Goal: Find specific page/section: Find specific page/section

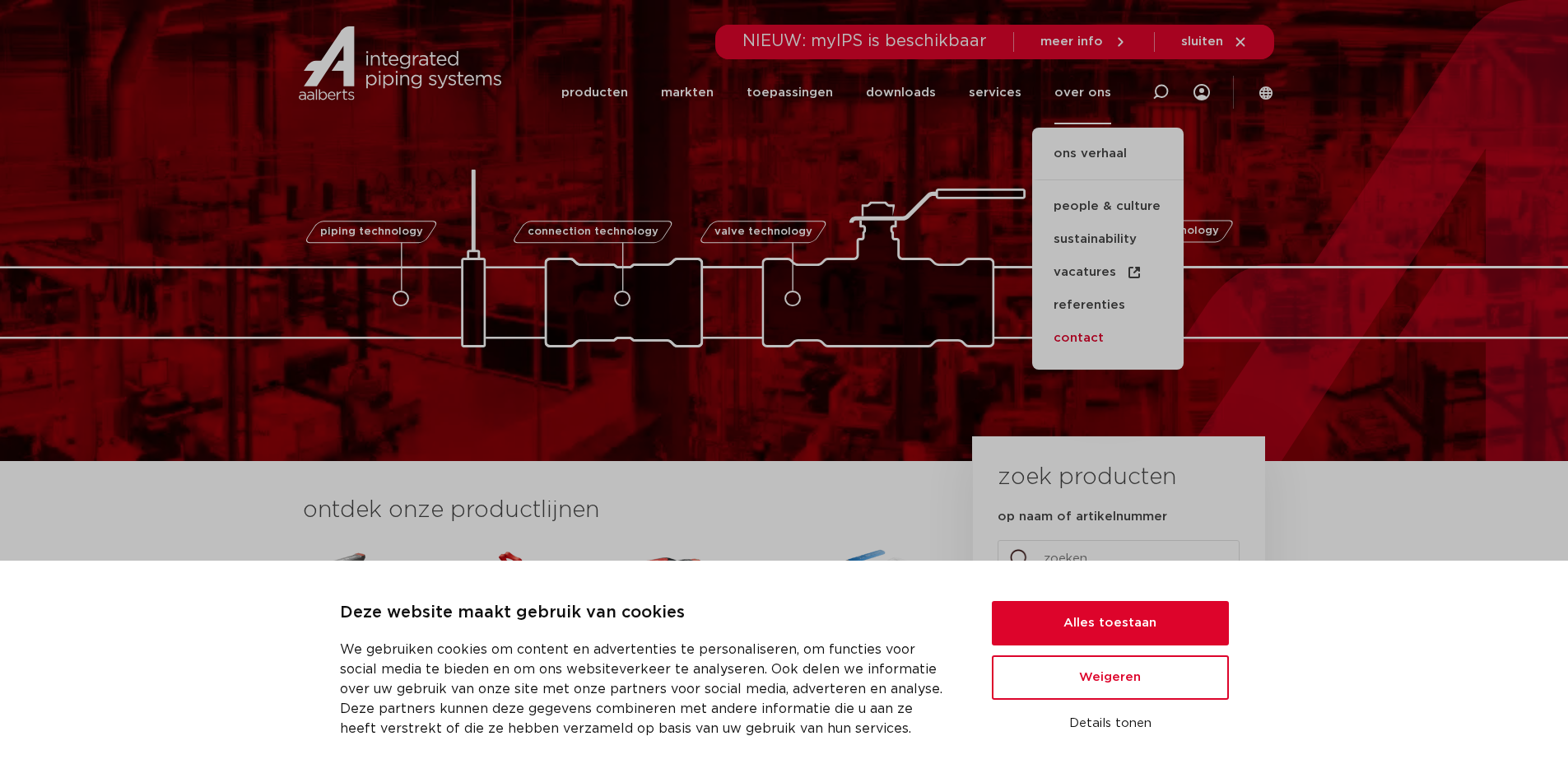
click at [1081, 338] on link "contact" at bounding box center [1108, 338] width 152 height 33
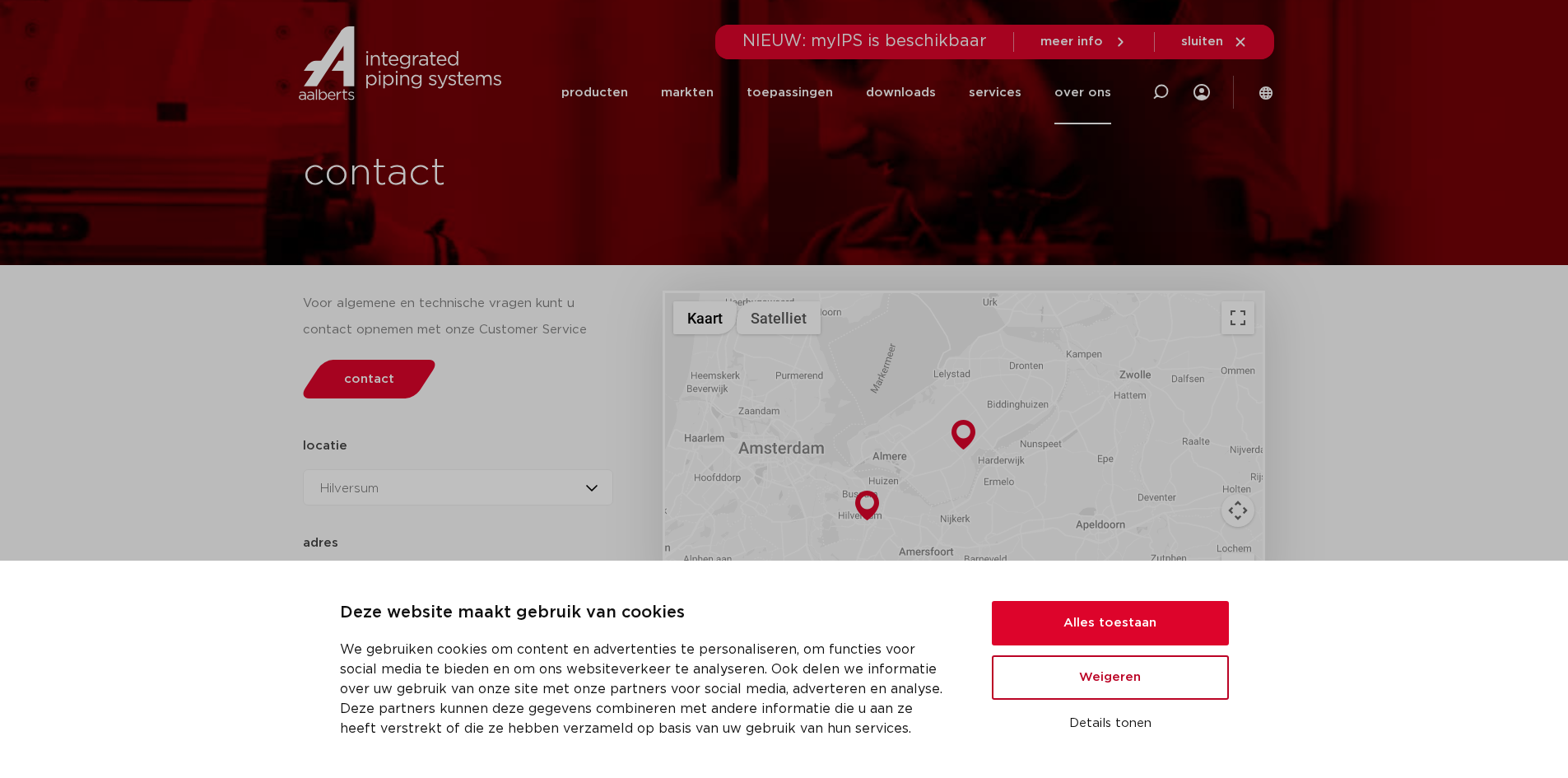
click at [1075, 685] on button "Weigeren" at bounding box center [1110, 677] width 237 height 45
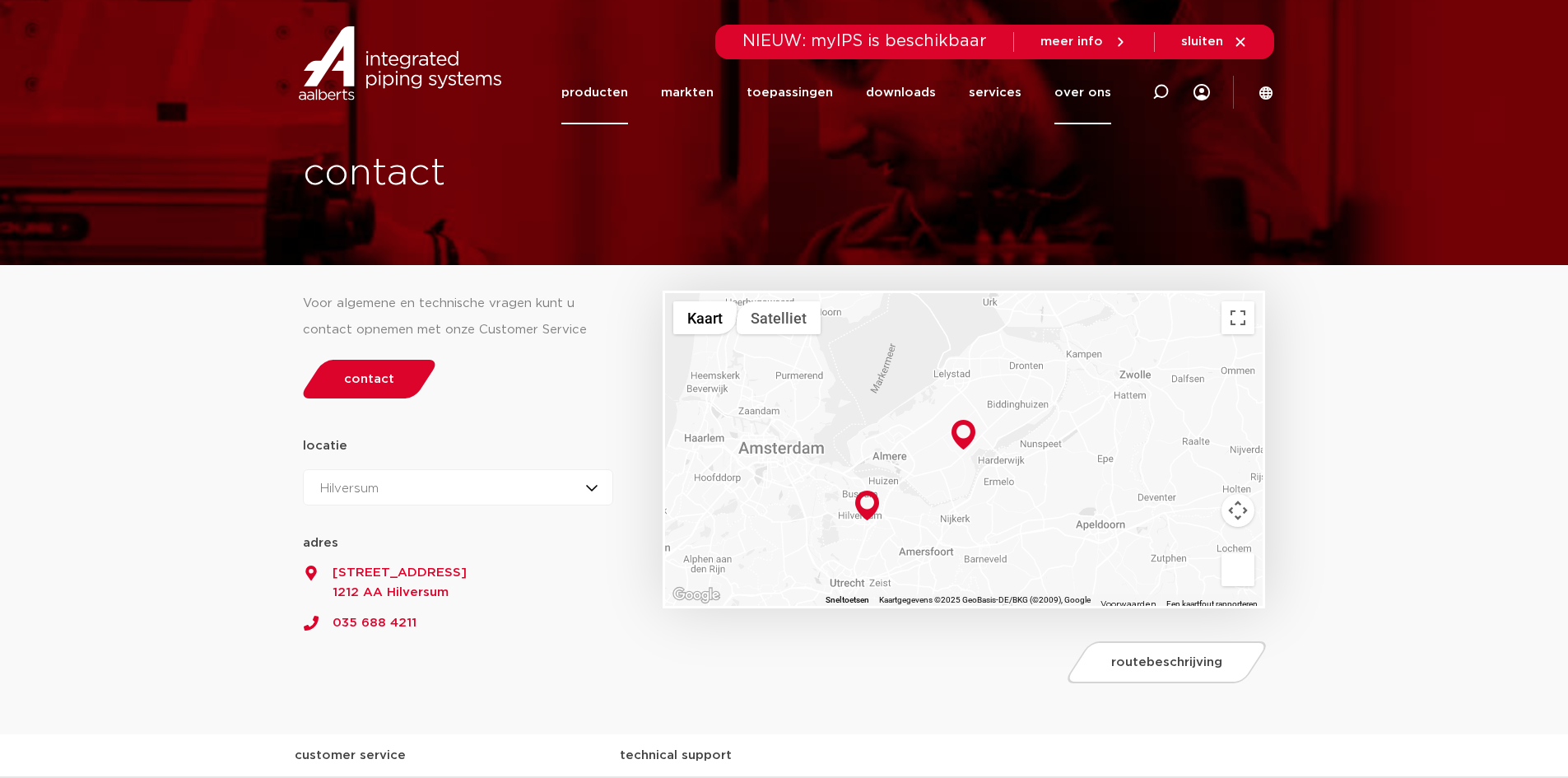
click at [590, 101] on link "producten" at bounding box center [594, 93] width 66 height 64
